Goal: Task Accomplishment & Management: Manage account settings

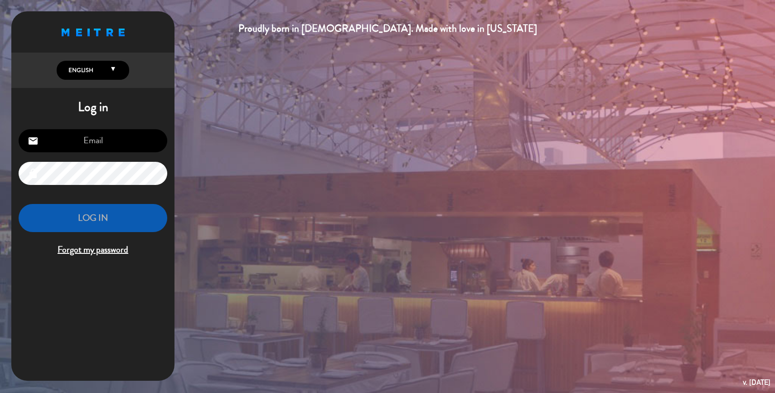
click at [104, 143] on input "email" at bounding box center [93, 140] width 149 height 23
click at [94, 142] on input "email" at bounding box center [93, 140] width 149 height 23
type input "[PERSON_NAME][EMAIL_ADDRESS][DOMAIN_NAME]"
click at [96, 186] on div "[PERSON_NAME][EMAIL_ADDRESS][DOMAIN_NAME] email lock LOG IN Forgot my password" at bounding box center [92, 193] width 163 height 143
click at [100, 255] on div "LOG IN Forgot my password" at bounding box center [93, 231] width 149 height 54
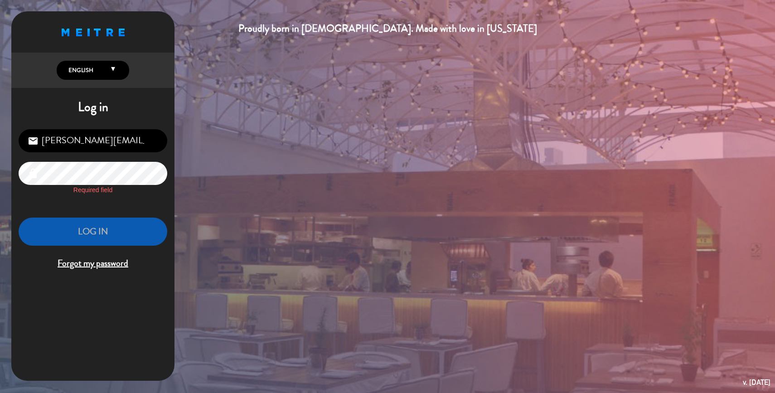
click at [102, 263] on span "Forgot my password" at bounding box center [93, 263] width 149 height 15
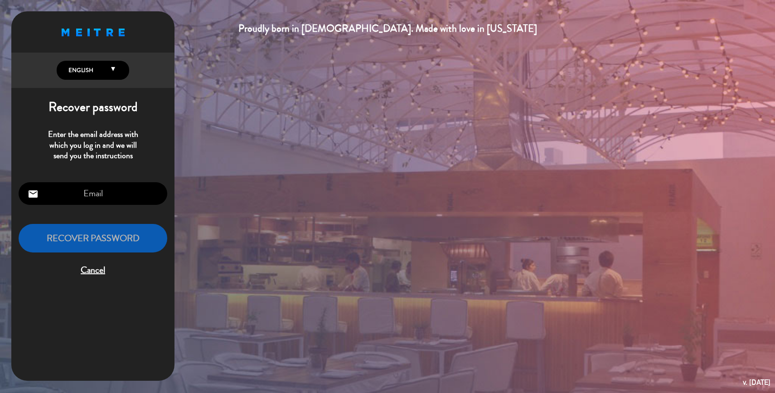
click at [93, 195] on input "email" at bounding box center [93, 193] width 149 height 23
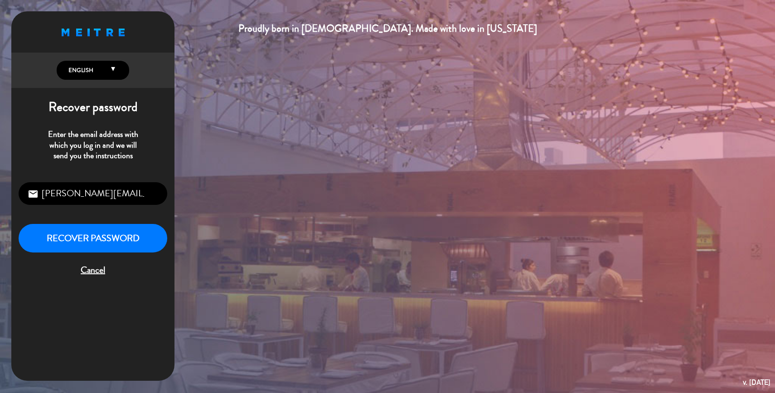
type input "[PERSON_NAME][EMAIL_ADDRESS][DOMAIN_NAME]"
click at [87, 245] on button "Recover password" at bounding box center [93, 238] width 149 height 29
